Goal: Complete application form: Complete application form

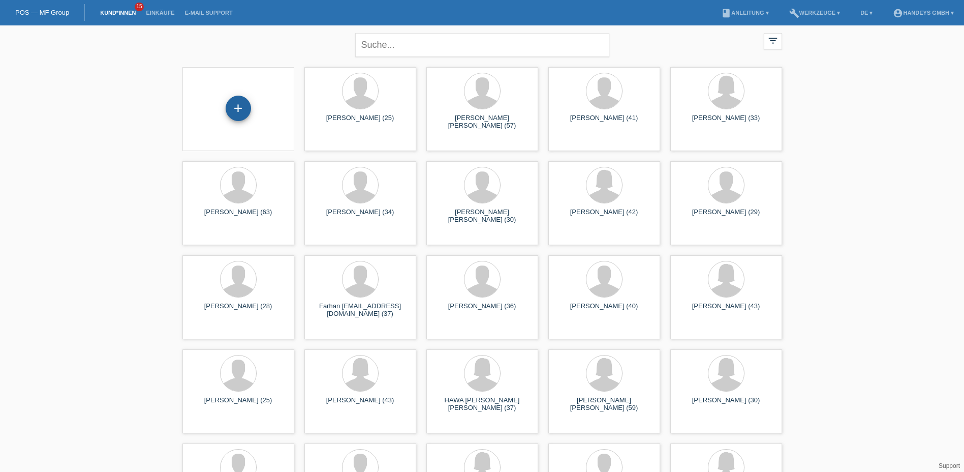
click at [232, 105] on div "+" at bounding box center [238, 108] width 25 height 25
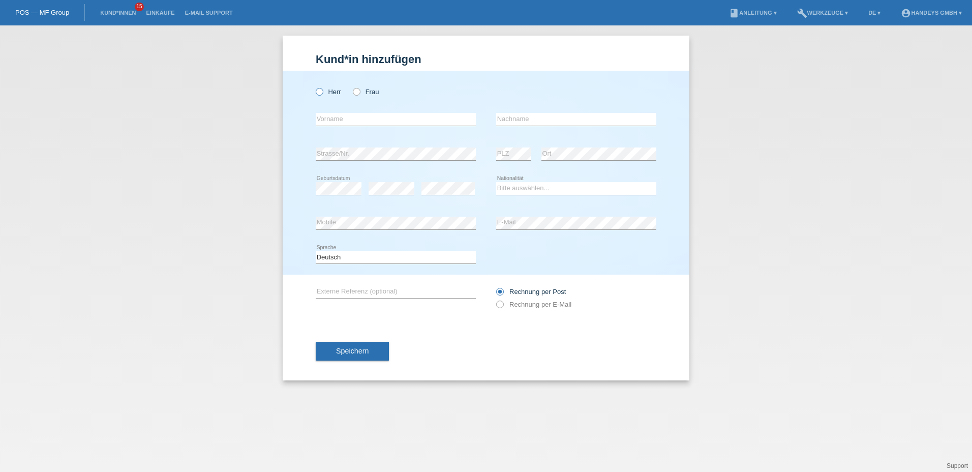
click at [314, 86] on icon at bounding box center [314, 86] width 0 height 0
click at [317, 92] on input "Herr" at bounding box center [319, 91] width 7 height 7
radio input "true"
click at [319, 122] on input "text" at bounding box center [396, 119] width 160 height 13
type input "[PERSON_NAME]"
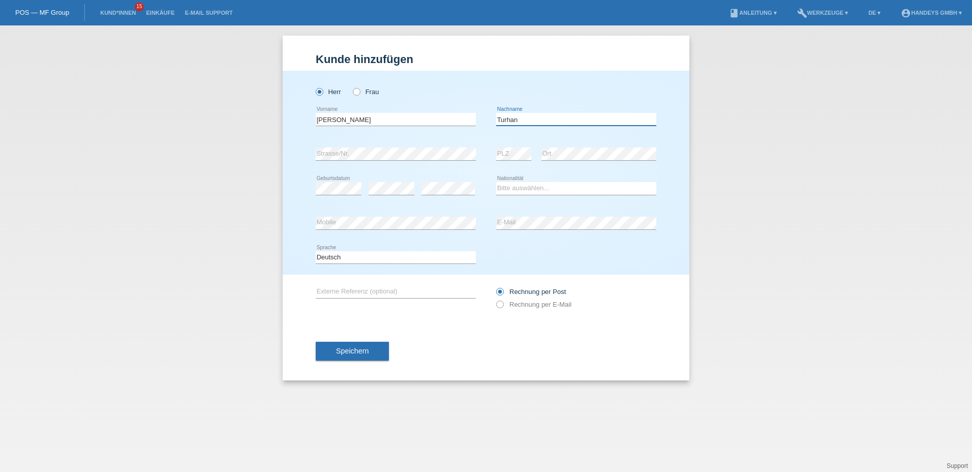
type input "Turhan"
select select "CH"
click at [330, 286] on input "text" at bounding box center [396, 291] width 160 height 13
type input "cb"
click at [556, 345] on div "Speichern" at bounding box center [486, 351] width 341 height 59
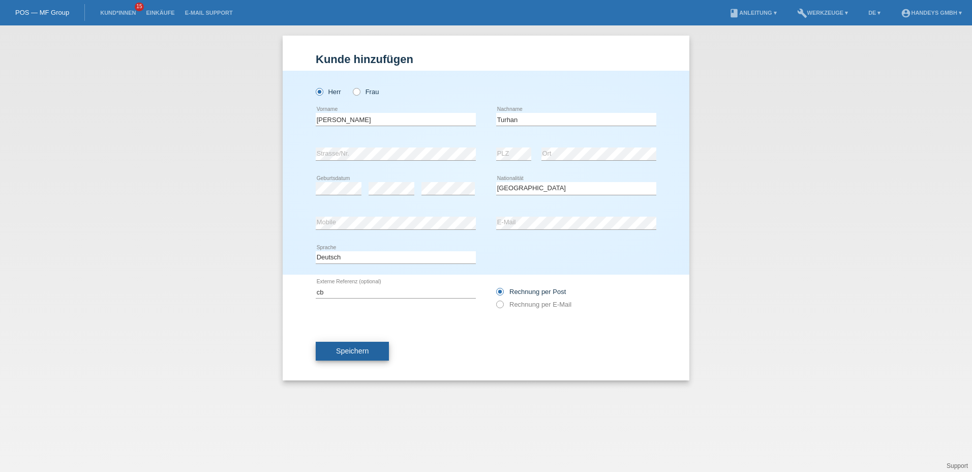
click at [355, 352] on span "Speichern" at bounding box center [352, 351] width 33 height 8
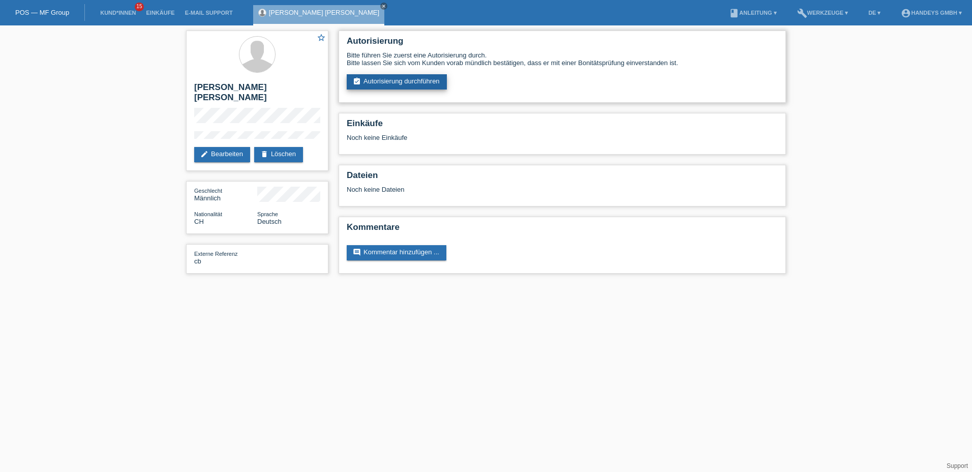
click at [395, 82] on link "assignment_turned_in Autorisierung durchführen" at bounding box center [397, 81] width 100 height 15
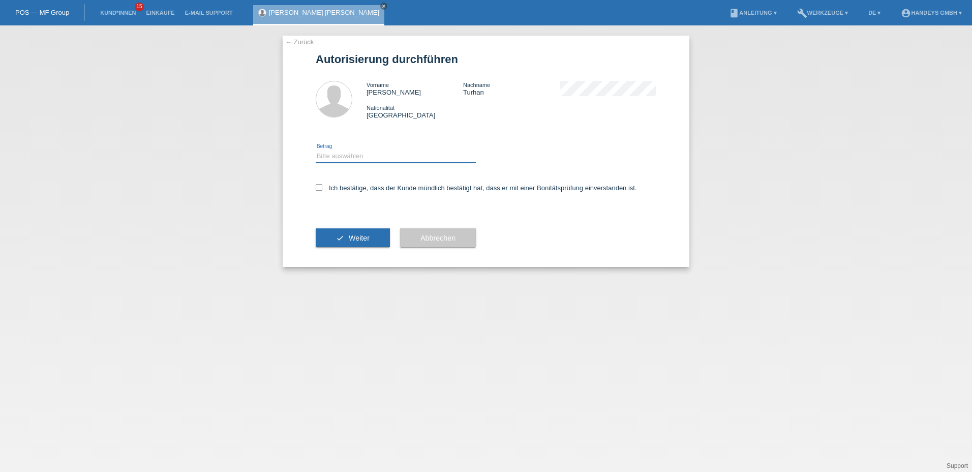
click at [363, 150] on select "Bitte auswählen CHF 1.00 - CHF 499.00 CHF 500.00 - CHF 1'999.00 CHF 2'000.00 - …" at bounding box center [396, 156] width 160 height 12
select select "3"
click at [316, 150] on select "Bitte auswählen CHF 1.00 - CHF 499.00 CHF 500.00 - CHF 1'999.00 CHF 2'000.00 - …" at bounding box center [396, 156] width 160 height 12
click at [318, 186] on icon at bounding box center [319, 187] width 7 height 7
click at [318, 186] on input "Ich bestätige, dass der Kunde mündlich bestätigt hat, dass er mit einer Bonität…" at bounding box center [319, 187] width 7 height 7
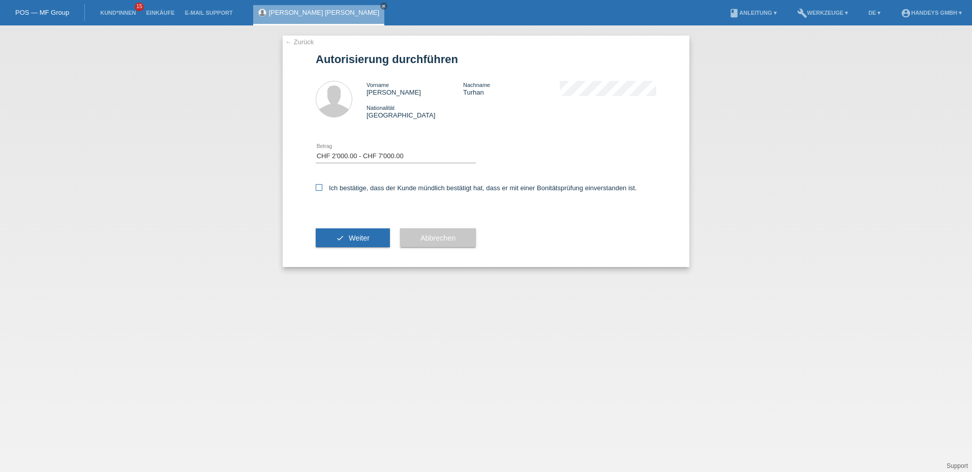
checkbox input "true"
click at [351, 239] on span "Weiter" at bounding box center [359, 238] width 21 height 8
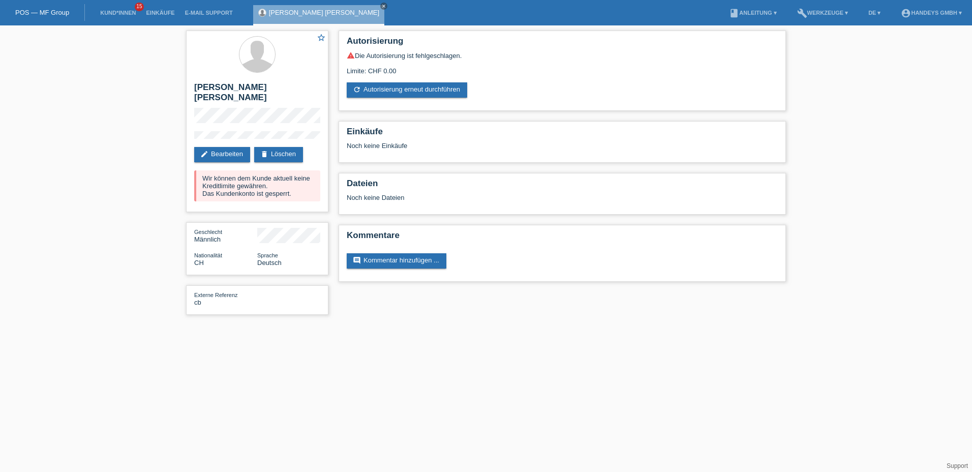
click at [41, 11] on link "POS — MF Group" at bounding box center [42, 13] width 54 height 8
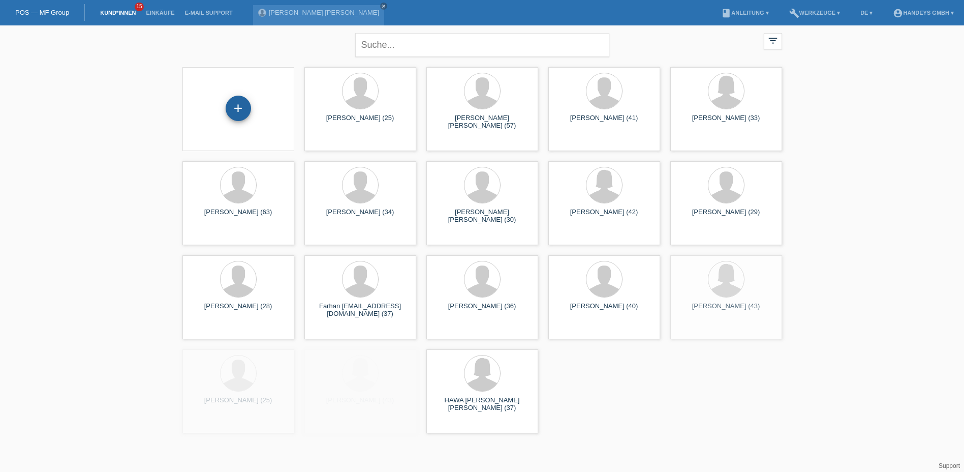
click at [246, 103] on div "+" at bounding box center [238, 108] width 25 height 25
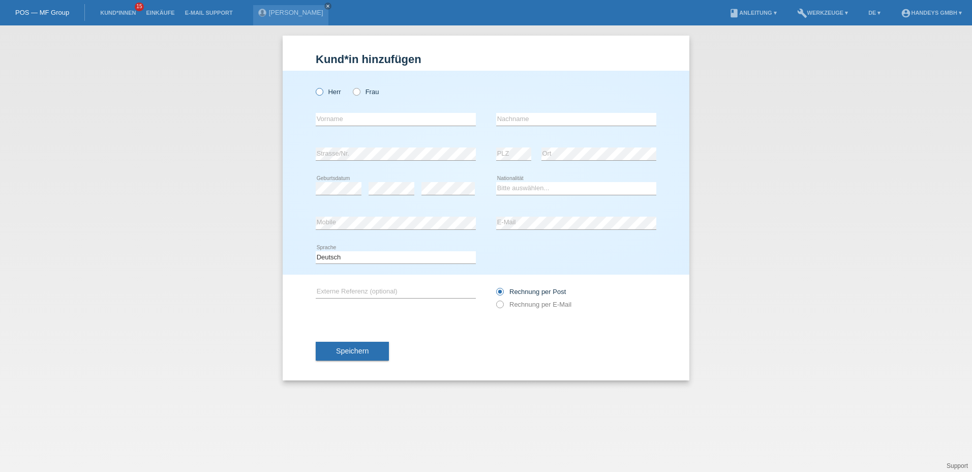
click at [314, 86] on icon at bounding box center [314, 86] width 0 height 0
click at [320, 93] on input "Herr" at bounding box center [319, 91] width 7 height 7
radio input "true"
click at [351, 86] on icon at bounding box center [351, 86] width 0 height 0
click at [355, 94] on input "Frau" at bounding box center [356, 91] width 7 height 7
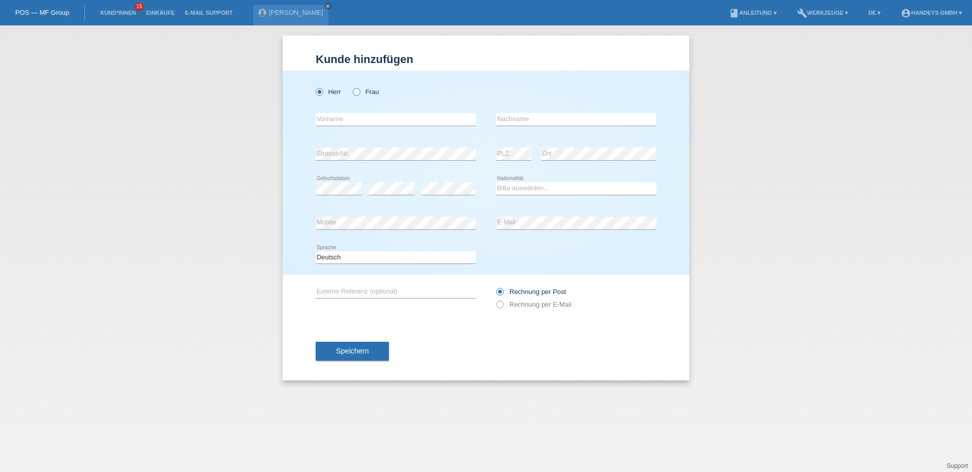
radio input "true"
click at [347, 116] on input "text" at bounding box center [396, 119] width 160 height 13
type input "Fatma"
type input "[PERSON_NAME]"
type input "cb"
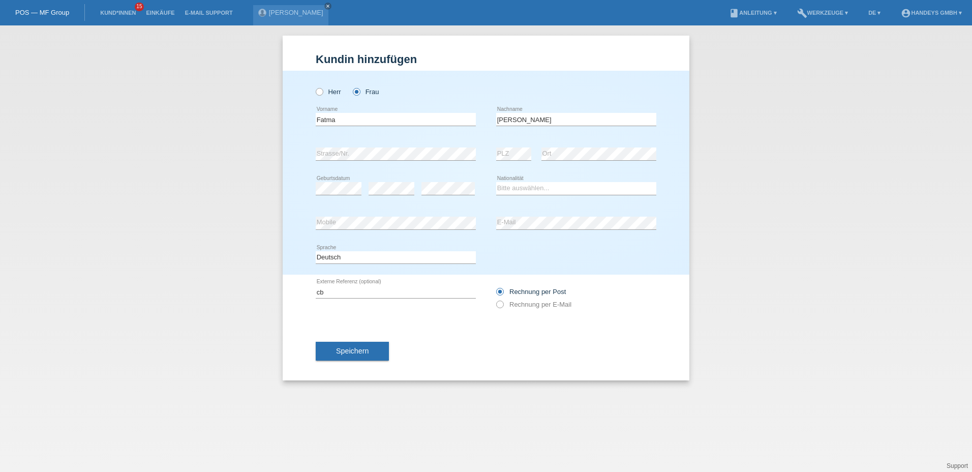
click at [528, 262] on div "Deutsch Français Italiano English error Sprache" at bounding box center [486, 257] width 341 height 35
click at [338, 346] on button "Speichern" at bounding box center [352, 351] width 73 height 19
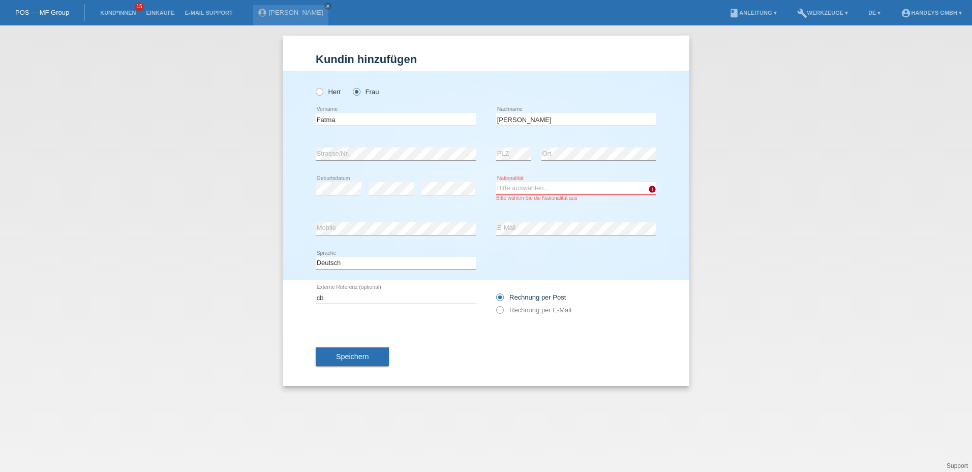
click at [517, 189] on select "Bitte auswählen... Schweiz Deutschland Liechtenstein Österreich ------------ Af…" at bounding box center [576, 188] width 160 height 12
select select "CH"
click at [496, 182] on select "Bitte auswählen... Schweiz Deutschland Liechtenstein Österreich ------------ Af…" at bounding box center [576, 188] width 160 height 12
click at [354, 356] on span "Speichern" at bounding box center [352, 356] width 33 height 8
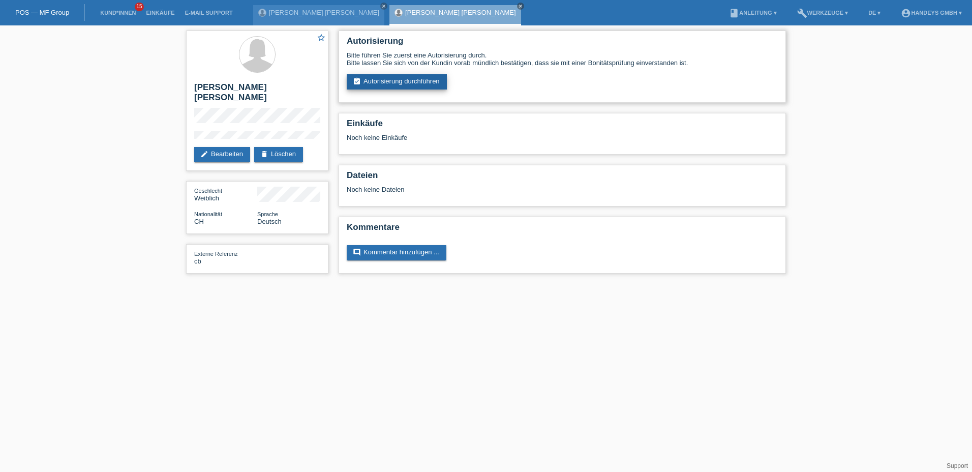
click at [405, 81] on link "assignment_turned_in Autorisierung durchführen" at bounding box center [397, 81] width 100 height 15
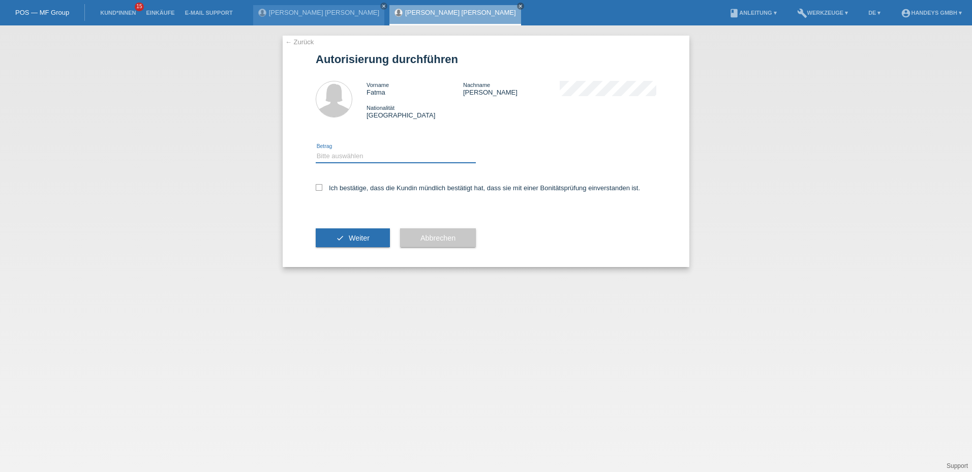
click at [372, 158] on select "Bitte auswählen CHF 1.00 - CHF 499.00 CHF 500.00 - CHF 1'999.00 CHF 2'000.00 - …" at bounding box center [396, 156] width 160 height 12
select select "3"
click at [316, 150] on select "Bitte auswählen CHF 1.00 - CHF 499.00 CHF 500.00 - CHF 1'999.00 CHF 2'000.00 - …" at bounding box center [396, 156] width 160 height 12
click at [319, 190] on icon at bounding box center [319, 187] width 7 height 7
click at [319, 190] on input "Ich bestätige, dass die Kundin mündlich bestätigt hat, dass sie mit einer Bonit…" at bounding box center [319, 187] width 7 height 7
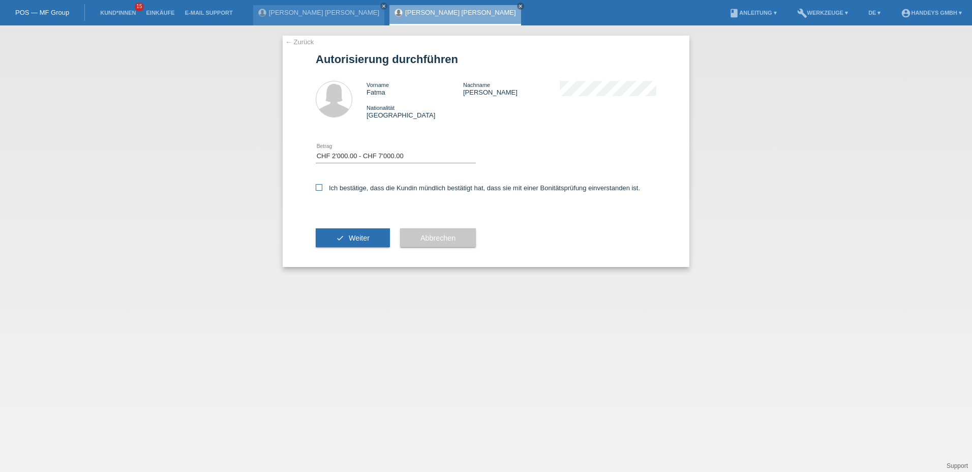
checkbox input "true"
click at [355, 244] on button "check Weiter" at bounding box center [353, 237] width 74 height 19
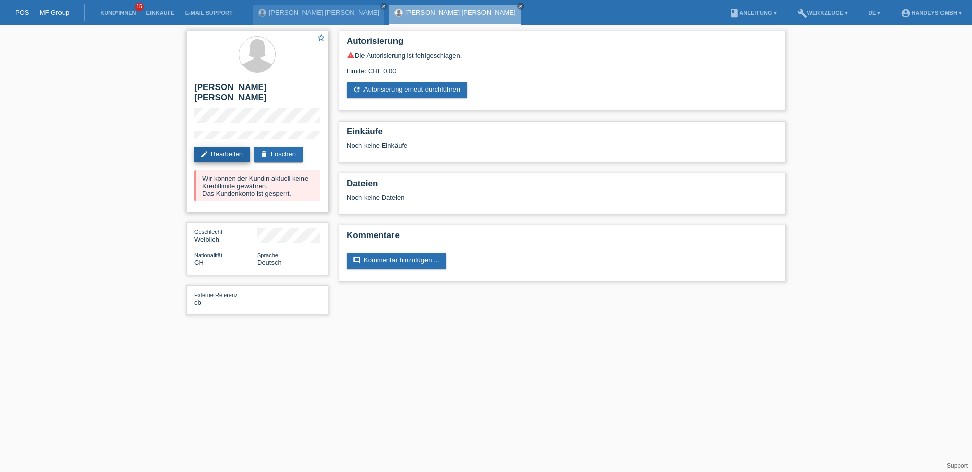
click at [232, 147] on link "edit Bearbeiten" at bounding box center [222, 154] width 56 height 15
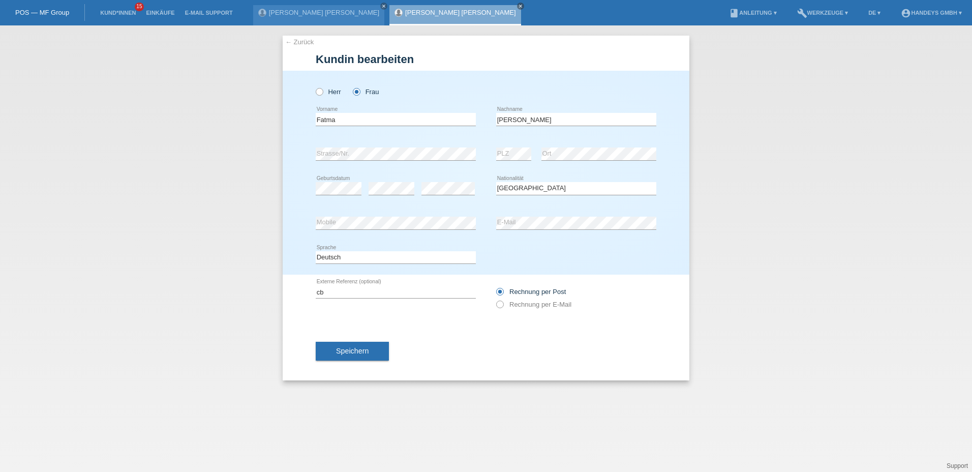
select select "CH"
click at [519, 119] on input "[PERSON_NAME]" at bounding box center [576, 119] width 160 height 13
type input "Turhan-Demiroz"
click at [491, 338] on div "Speichern" at bounding box center [486, 351] width 341 height 59
